Goal: Task Accomplishment & Management: Complete application form

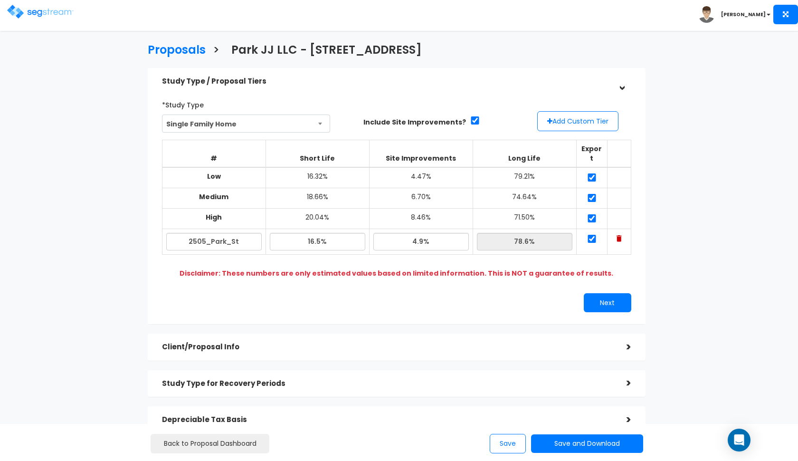
click at [26, 12] on img at bounding box center [40, 12] width 66 height 14
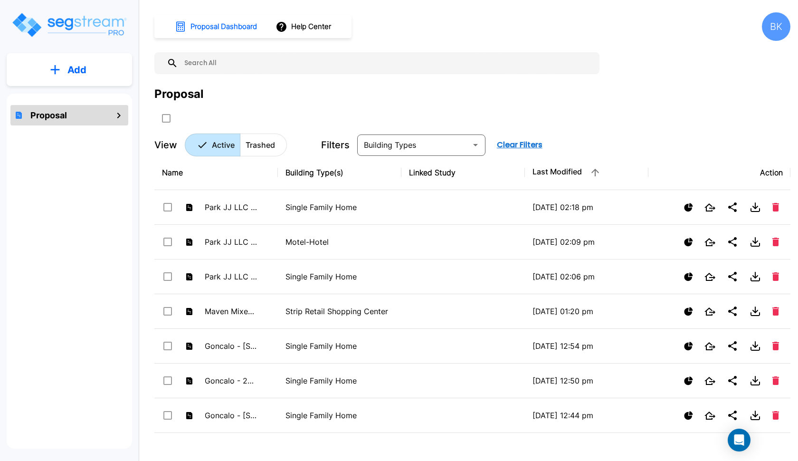
click at [94, 74] on button "Add" at bounding box center [69, 70] width 125 height 28
click at [80, 96] on p "Add Proposal" at bounding box center [75, 95] width 49 height 11
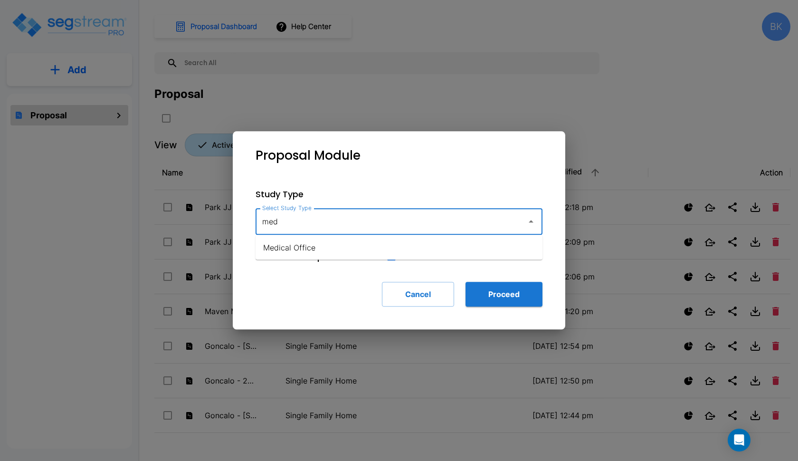
click at [302, 240] on li "Medical Office" at bounding box center [398, 247] width 287 height 17
type input "Medical Office"
click at [506, 289] on button "Proceed" at bounding box center [503, 294] width 77 height 25
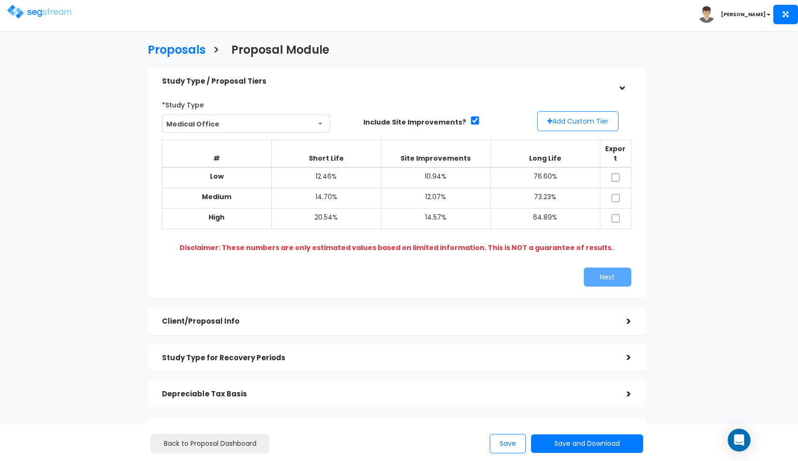
click at [557, 115] on button "Add Custom Tier" at bounding box center [577, 121] width 81 height 20
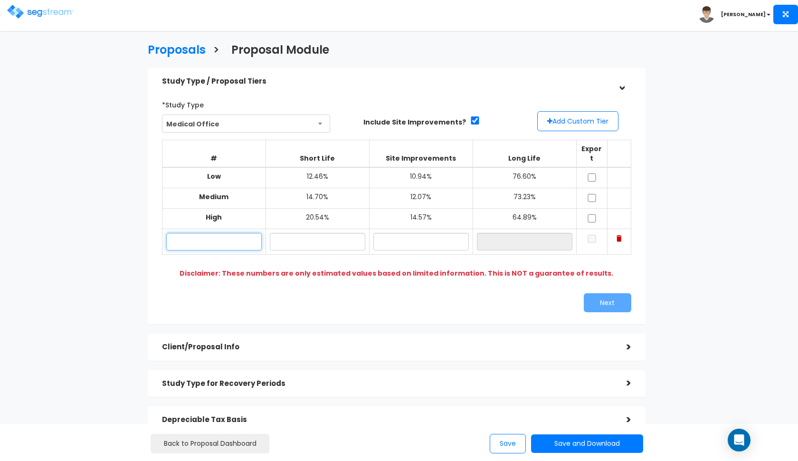
click at [205, 233] on input "text" at bounding box center [213, 242] width 95 height 18
type input "20 Alpine Dr"
type input "16.80%"
type input "9.70%"
type input "73.50%"
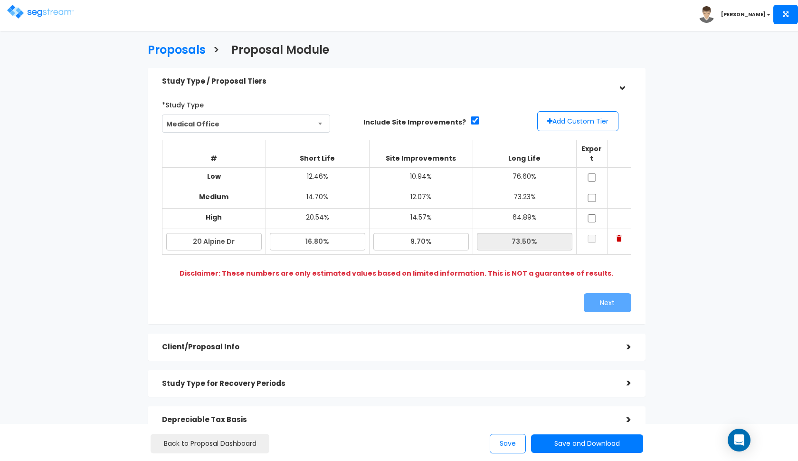
click at [303, 306] on div "*Study Type Medical Office Assisted/Senior Living Auto Repair Shop Auto Dealers…" at bounding box center [397, 204] width 498 height 239
click at [320, 233] on input "16.80%" at bounding box center [317, 242] width 95 height 18
click at [314, 233] on input "16.80%" at bounding box center [317, 242] width 95 height 18
type input "16.90%"
type input "73.40%"
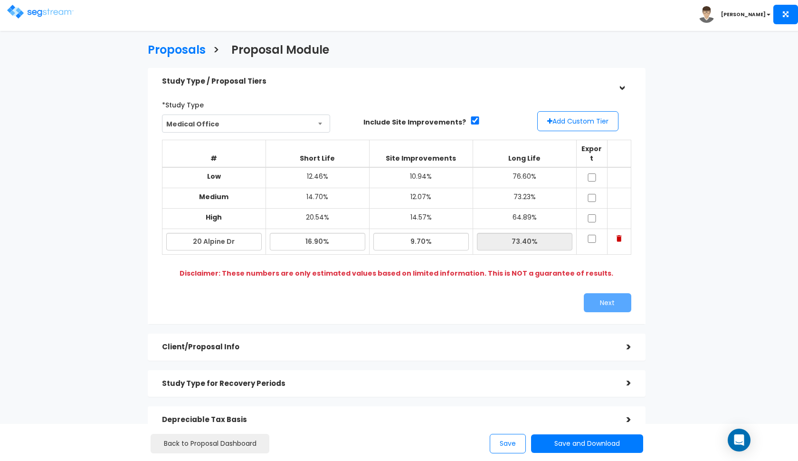
click at [468, 268] on b "Disclaimer: These numbers are only estimated values based on limited informatio…" at bounding box center [396, 272] width 434 height 9
click at [590, 173] on input "checkbox" at bounding box center [591, 177] width 9 height 8
checkbox input "true"
click at [589, 194] on input "checkbox" at bounding box center [591, 198] width 9 height 8
checkbox input "true"
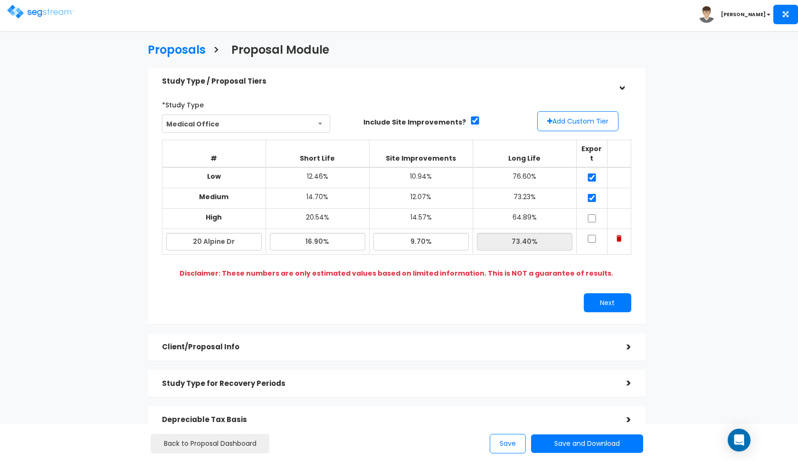
click at [590, 214] on input "checkbox" at bounding box center [591, 218] width 9 height 8
checkbox input "true"
click at [590, 235] on input "checkbox" at bounding box center [591, 239] width 9 height 8
checkbox input "true"
click at [600, 293] on button "Next" at bounding box center [607, 302] width 47 height 19
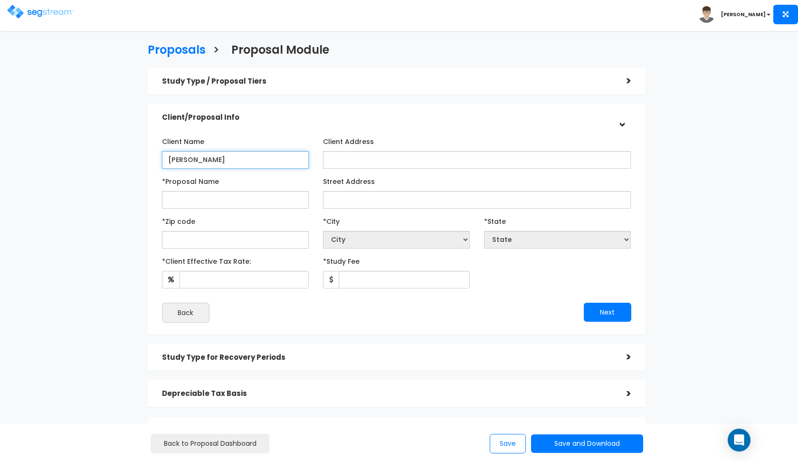
type input "Brock"
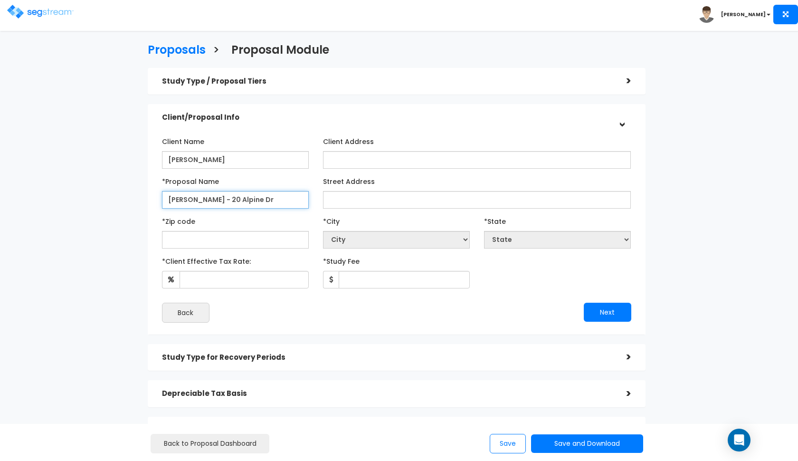
type input "Brock - 20 Alpine Dr"
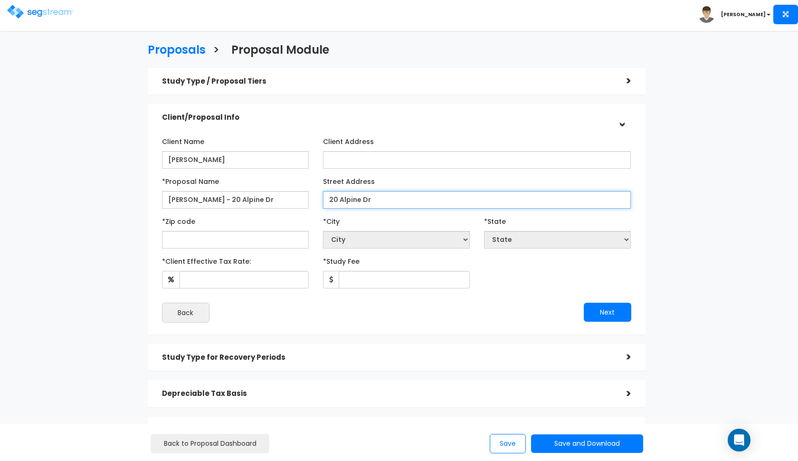
type input "20 Alpine Dr"
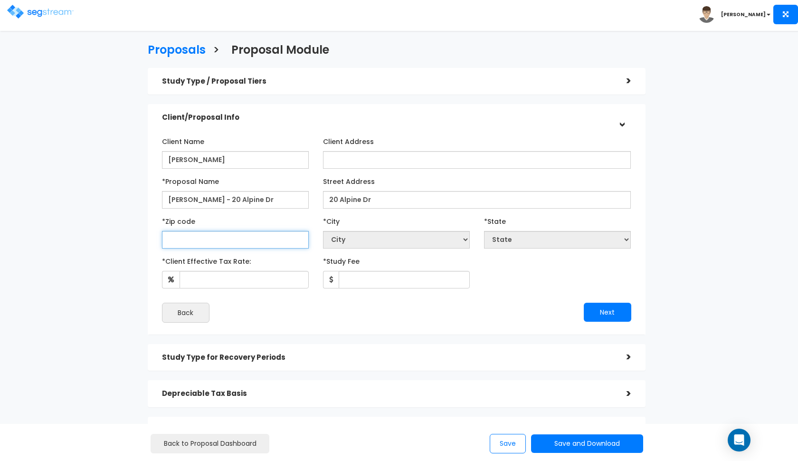
select select "National Average"
type input "4"
select select "KY"
type input "470"
select select "IN"
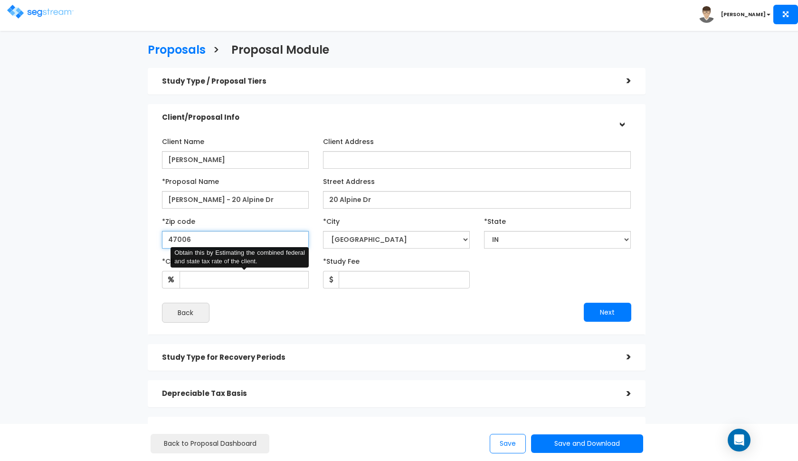
type input "47006"
click at [233, 274] on input "*Client Effective Tax Rate:" at bounding box center [243, 280] width 129 height 18
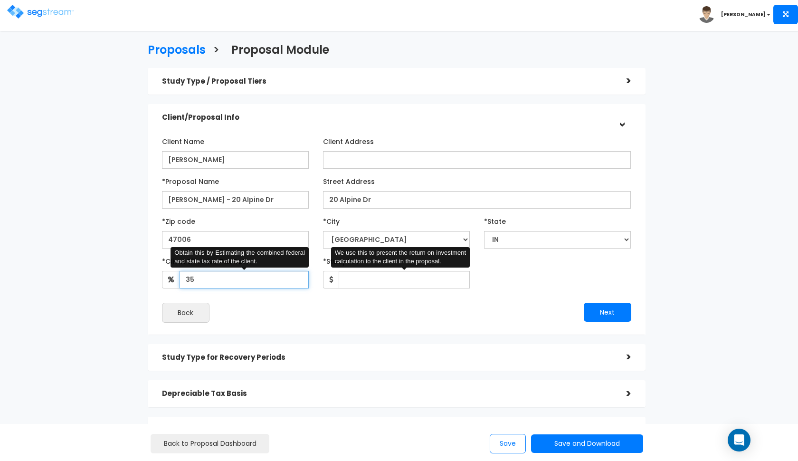
type input "35"
click at [356, 280] on input "*Study Fee" at bounding box center [404, 280] width 131 height 18
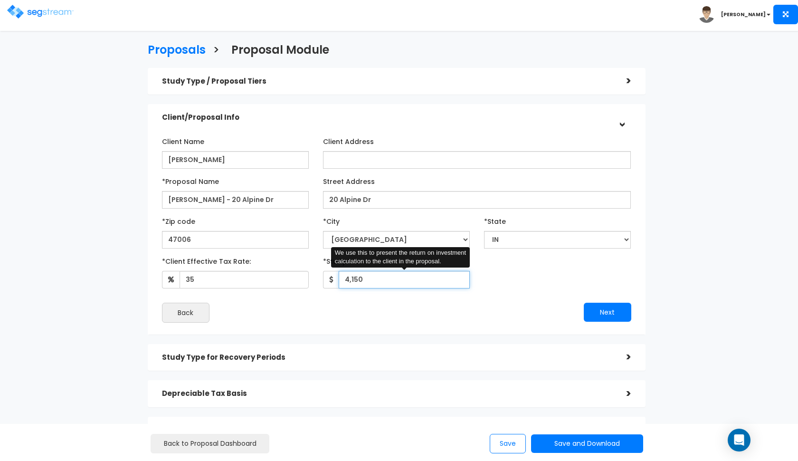
click at [445, 278] on input "4,150" at bounding box center [404, 280] width 131 height 18
type input "4,750"
click at [609, 309] on button "Next" at bounding box center [607, 311] width 47 height 19
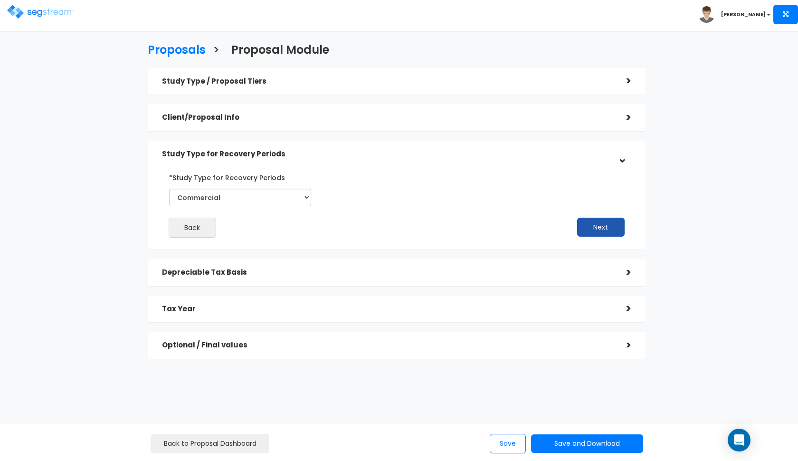
click at [590, 220] on button "Next" at bounding box center [600, 226] width 47 height 19
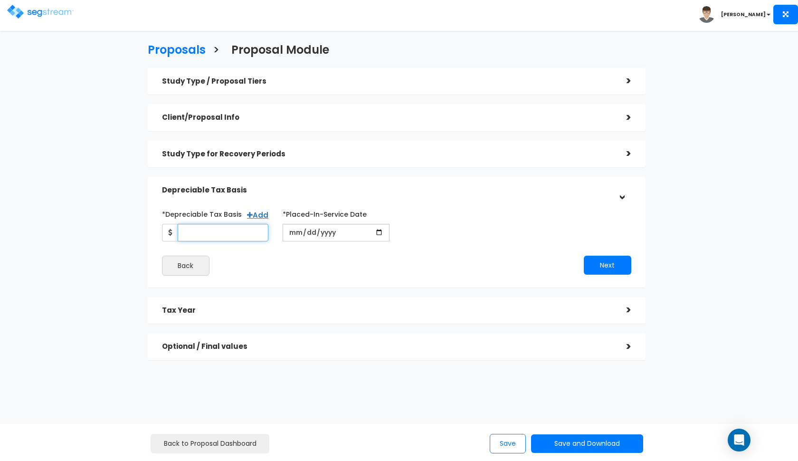
click at [256, 234] on input "*Depreciable Tax Basis" at bounding box center [223, 233] width 91 height 18
type input "1,224,000"
click at [297, 230] on input "date" at bounding box center [336, 233] width 107 height 18
type input "2025-10-20"
click at [504, 243] on div "*Depreciable Tax Basis Add 1,224,000 *Placed-In-Service Date" at bounding box center [396, 240] width 469 height 69
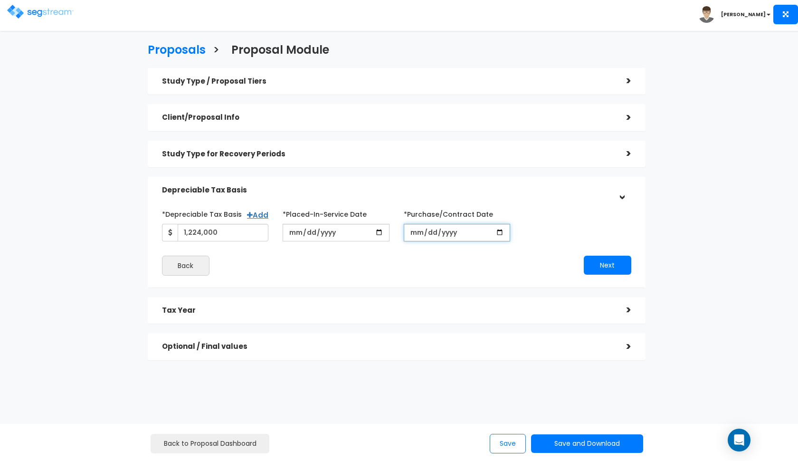
click at [413, 236] on input "*Purchase/Contract Date" at bounding box center [457, 233] width 107 height 18
type input "2025-10-20"
click at [603, 262] on button "Next" at bounding box center [607, 264] width 47 height 19
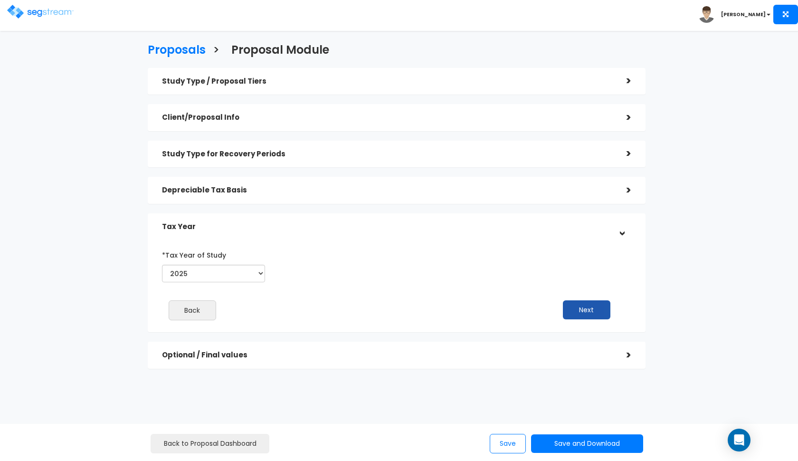
click at [585, 304] on button "Next" at bounding box center [586, 309] width 47 height 19
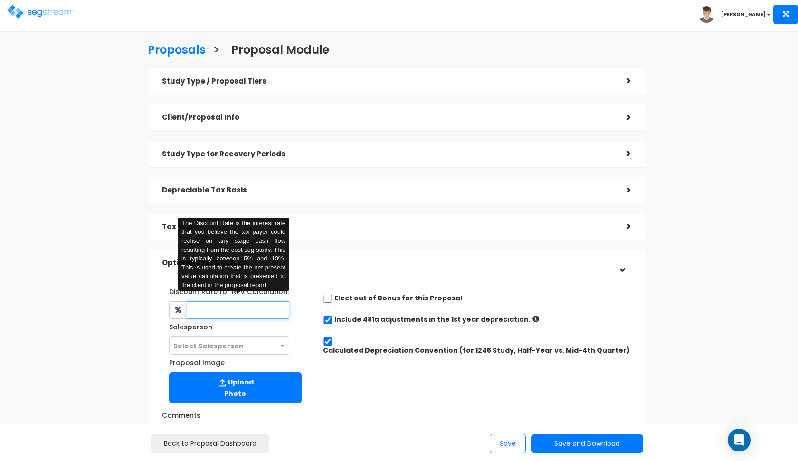
click at [231, 302] on input "text" at bounding box center [238, 310] width 103 height 18
type input "8"
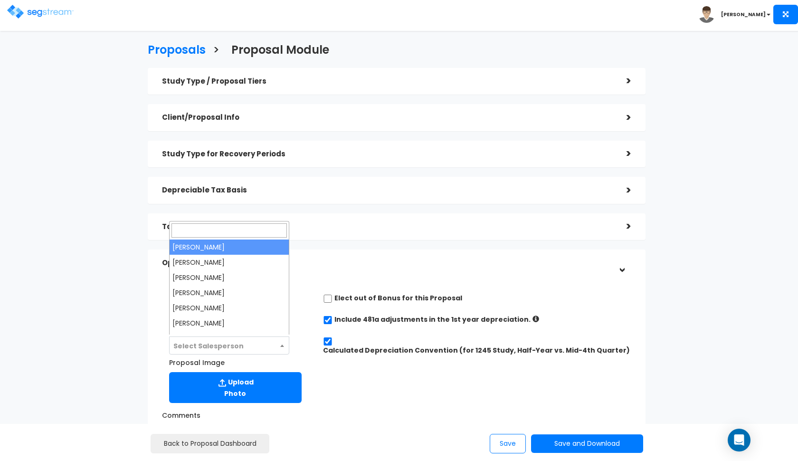
click at [231, 345] on span "Select Salesperson" at bounding box center [208, 345] width 70 height 9
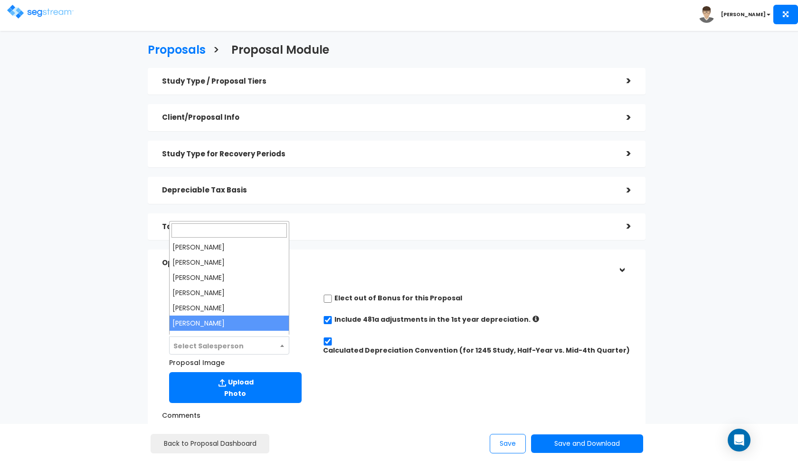
select select "190"
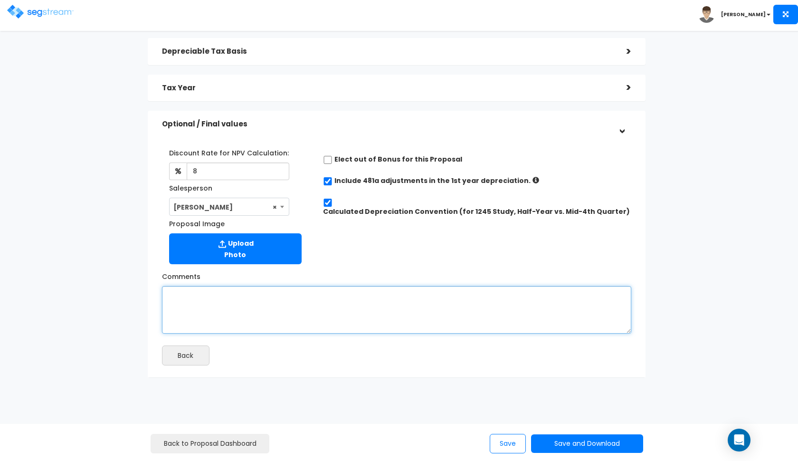
scroll to position [138, 0]
click at [393, 314] on textarea "Comments" at bounding box center [396, 309] width 469 height 47
click at [171, 295] on textarea "A purchase price of $1,440,000 and a land value of 15%." at bounding box center [396, 309] width 469 height 47
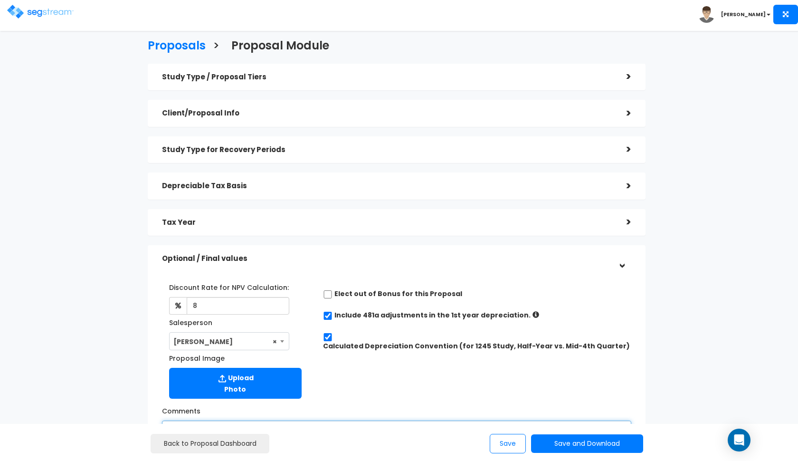
scroll to position [0, 0]
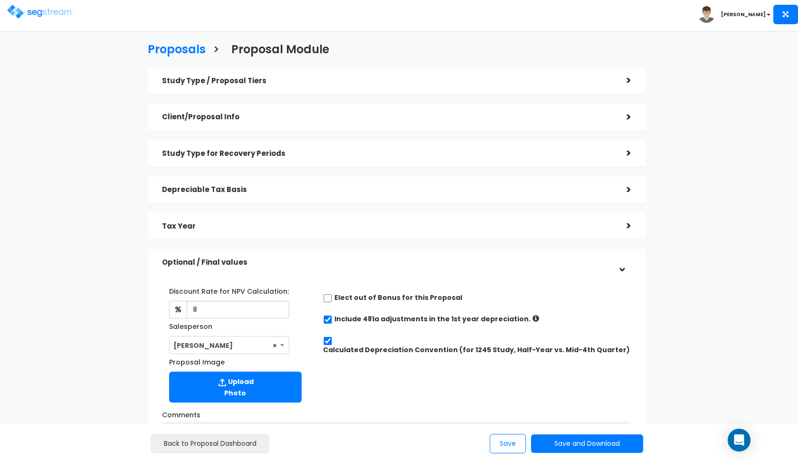
type textarea "a purchase price of $1,440,000 and a land value of 15%."
click at [309, 78] on h5 "Study Type / Proposal Tiers" at bounding box center [387, 81] width 450 height 8
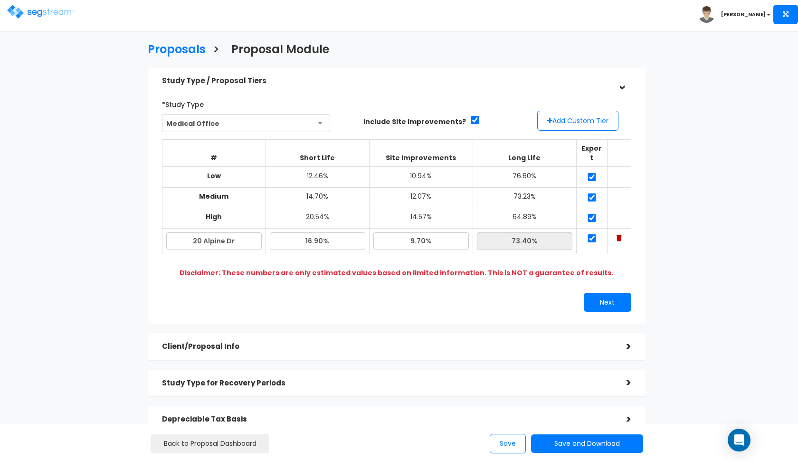
click at [312, 78] on h5 "Study Type / Proposal Tiers" at bounding box center [387, 81] width 450 height 8
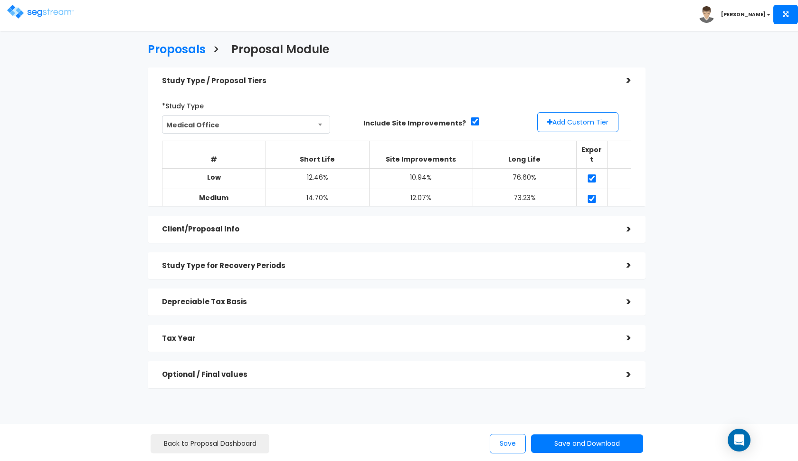
scroll to position [0, 0]
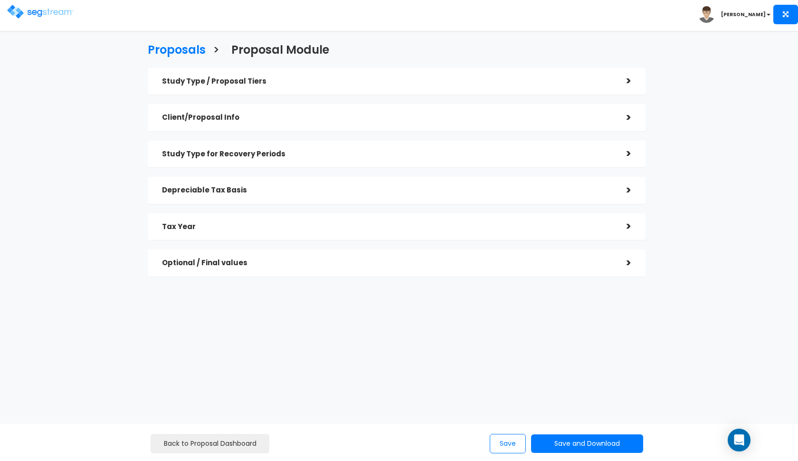
click at [333, 113] on h5 "Client/Proposal Info" at bounding box center [387, 117] width 450 height 8
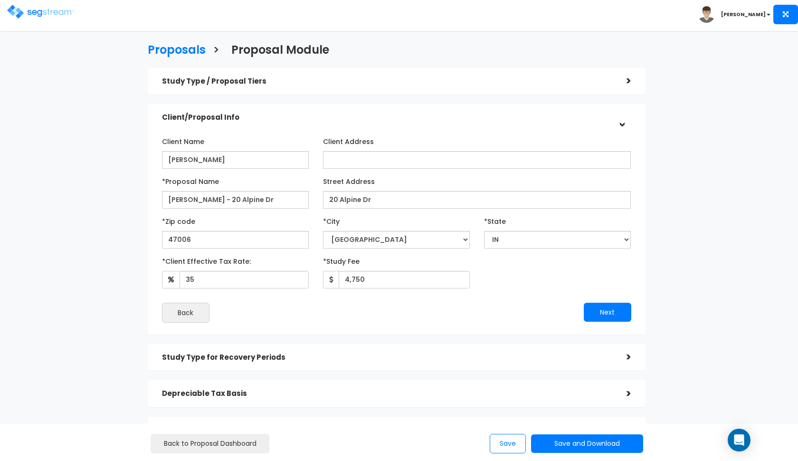
click at [333, 114] on h5 "Client/Proposal Info" at bounding box center [387, 117] width 450 height 8
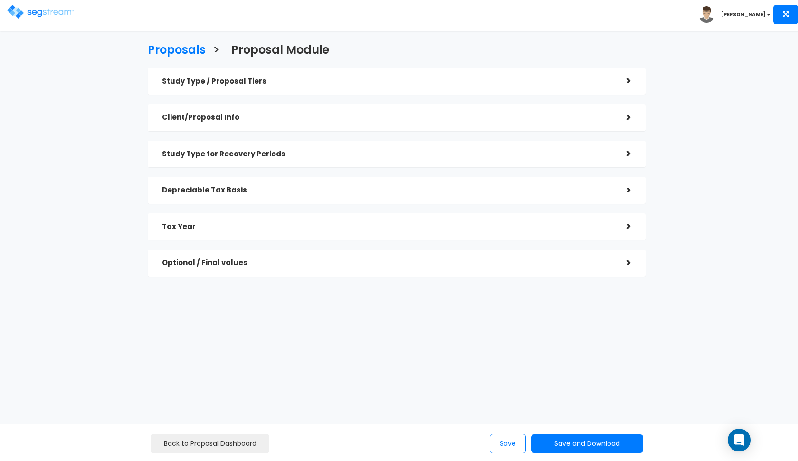
click at [373, 85] on h5 "Study Type / Proposal Tiers" at bounding box center [387, 81] width 450 height 8
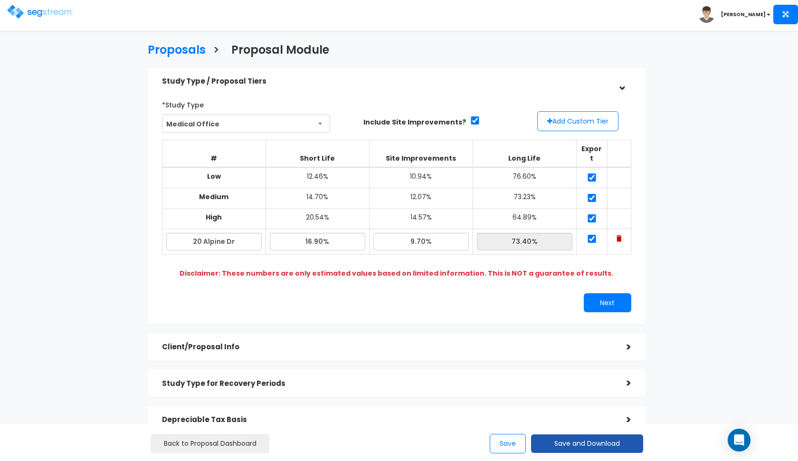
click at [567, 443] on button "Save and Download" at bounding box center [587, 443] width 112 height 19
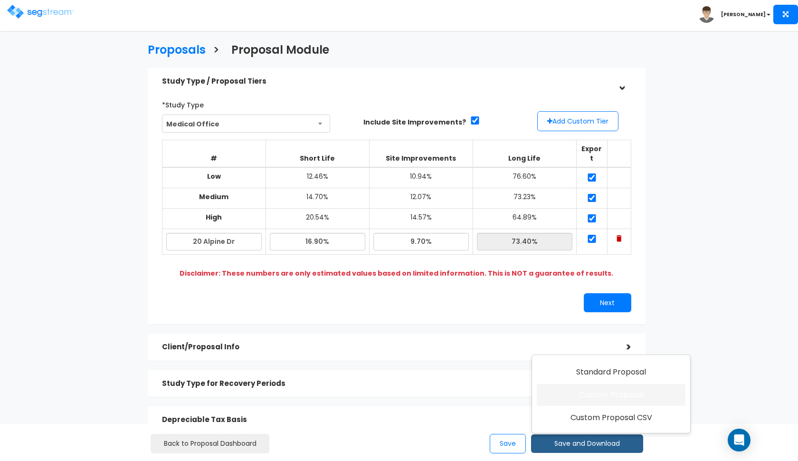
click at [615, 400] on link "Custom Proposal" at bounding box center [611, 395] width 149 height 22
